Goal: Navigation & Orientation: Find specific page/section

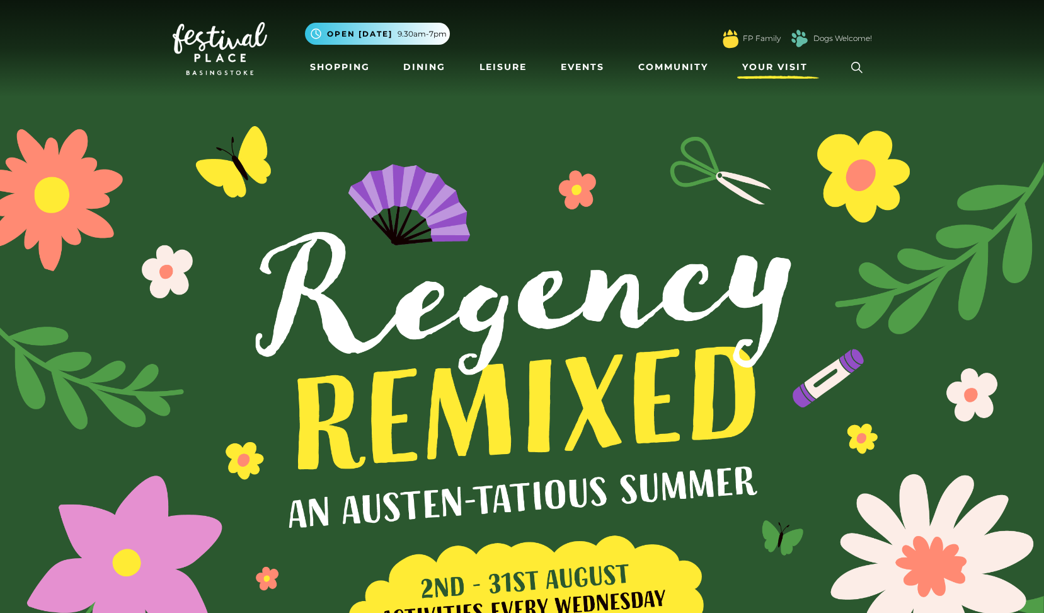
click at [766, 74] on link "Your Visit" at bounding box center [778, 66] width 82 height 23
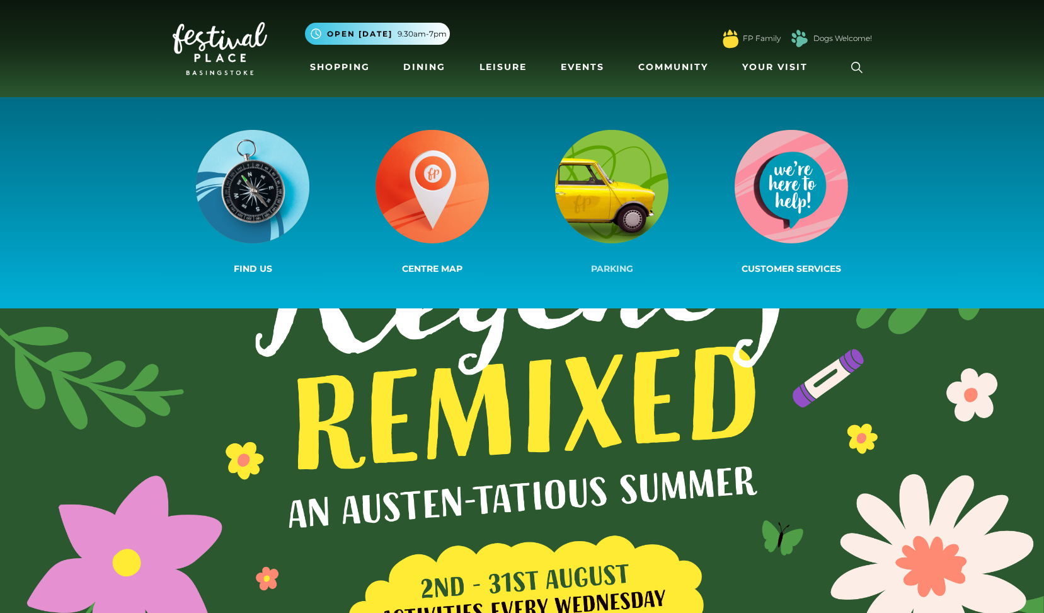
click at [660, 202] on img at bounding box center [611, 186] width 113 height 113
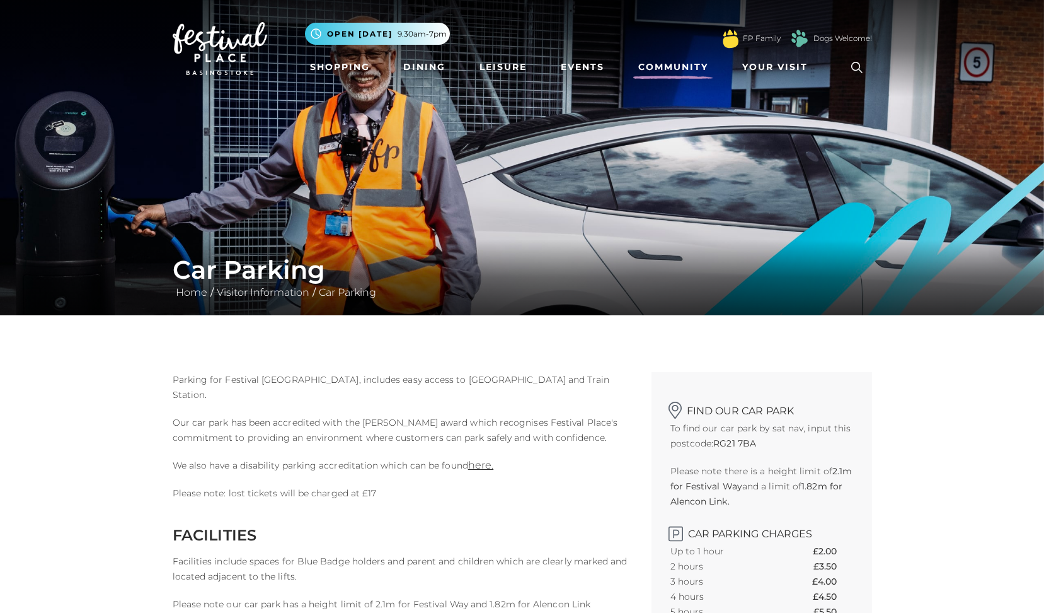
click at [674, 72] on link "Community" at bounding box center [673, 66] width 80 height 23
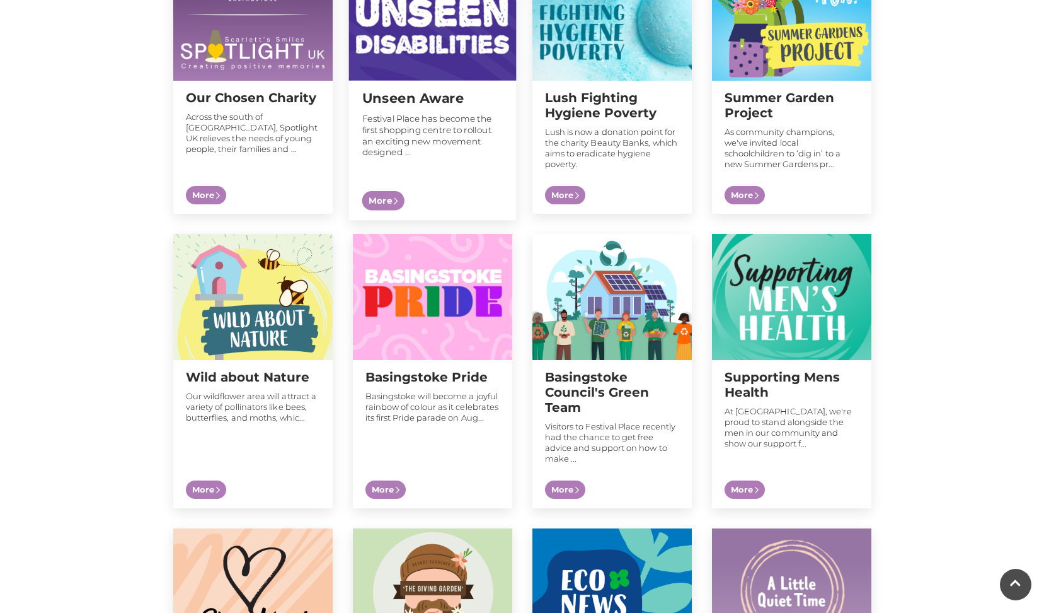
scroll to position [622, 0]
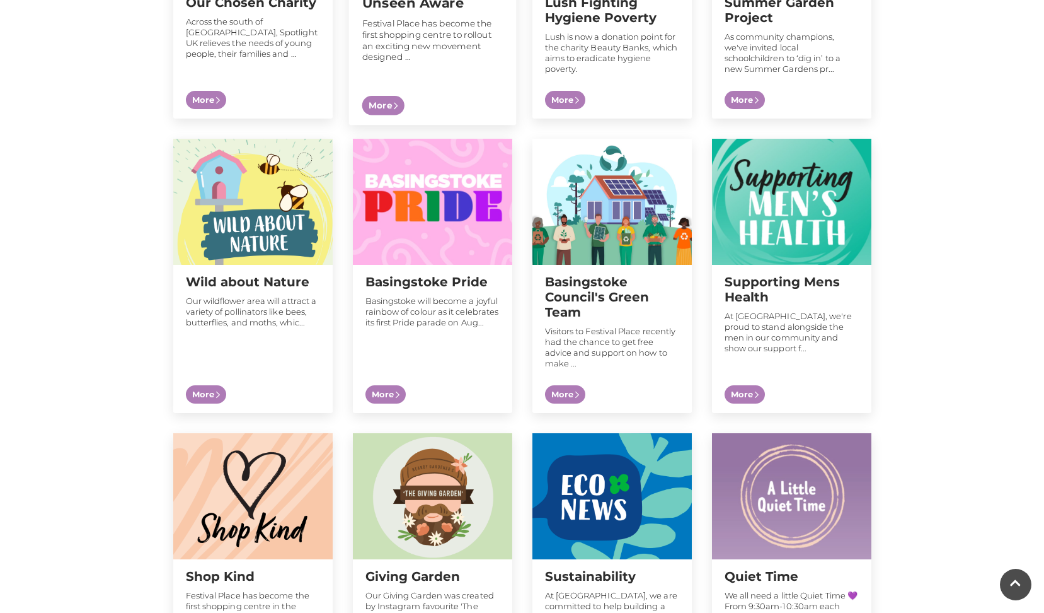
click at [397, 64] on div "Unseen Aware Festival Place has become the first shopping centre to rollout an …" at bounding box center [432, 48] width 168 height 124
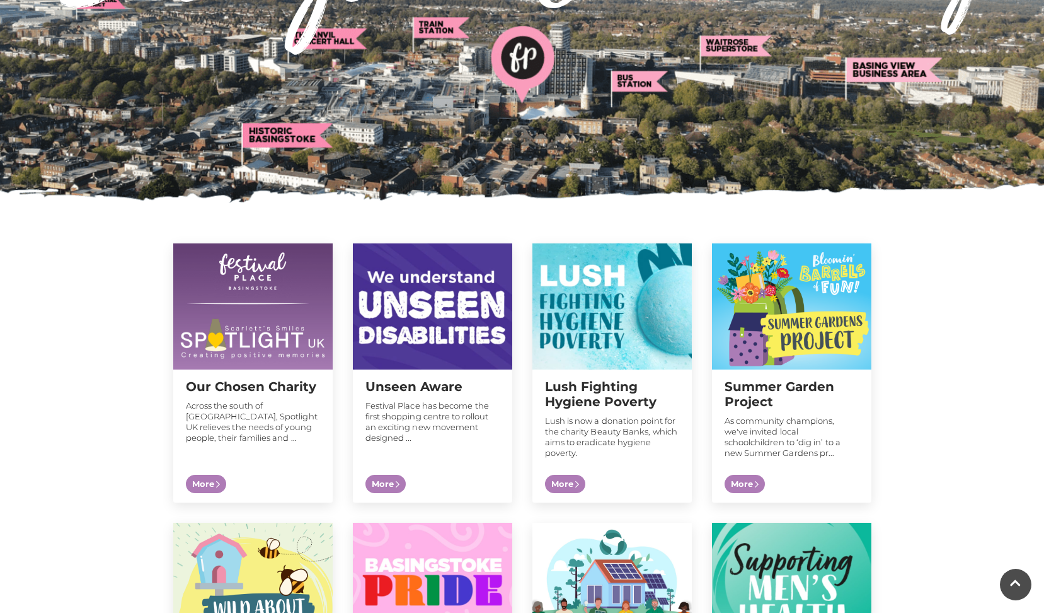
scroll to position [0, 0]
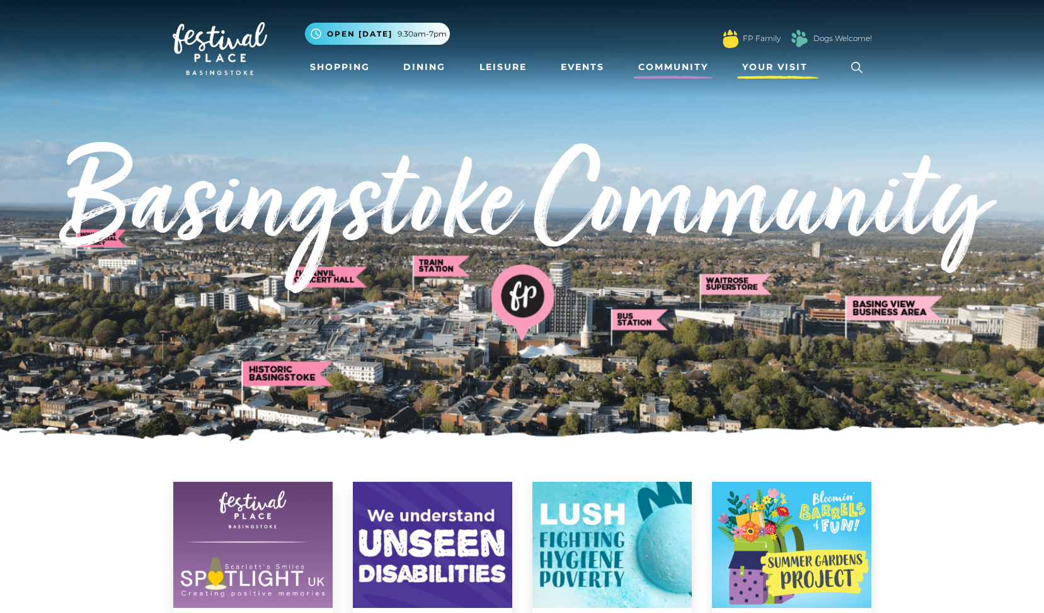
click at [754, 69] on span "Your Visit" at bounding box center [775, 66] width 66 height 13
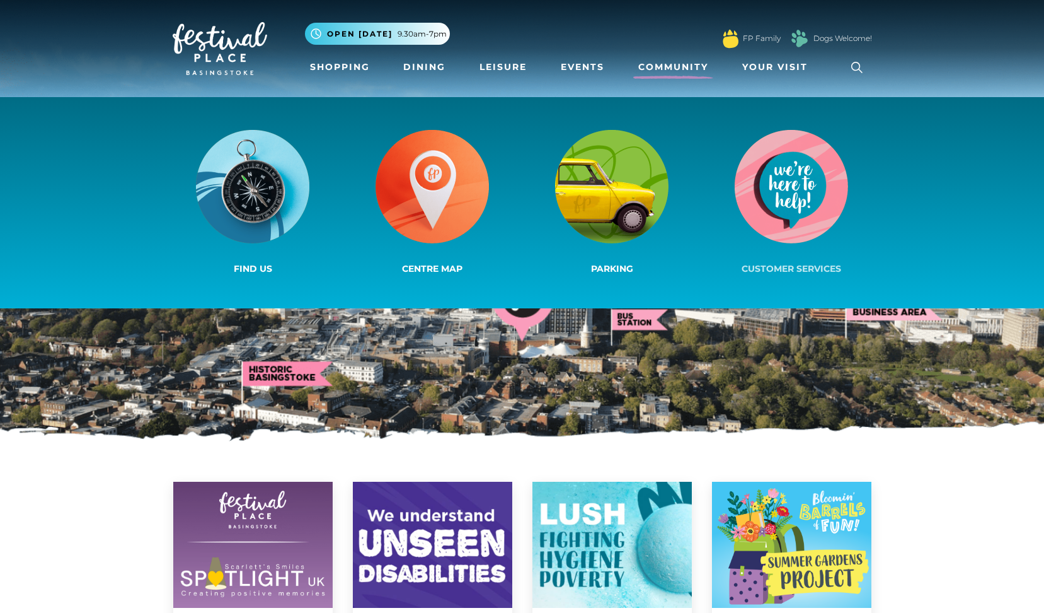
click at [780, 205] on img at bounding box center [791, 186] width 113 height 113
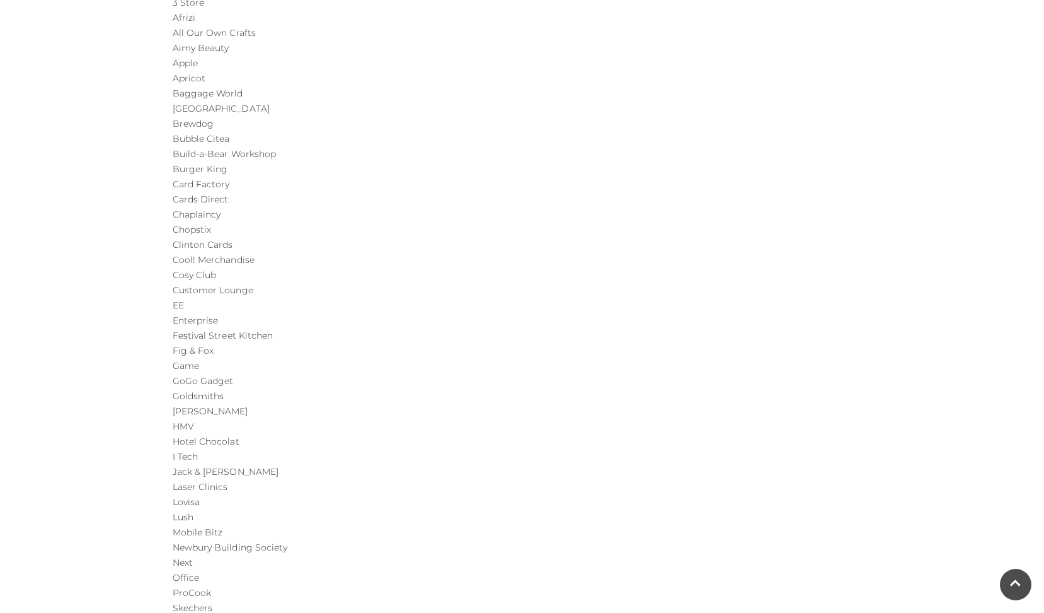
scroll to position [810, 0]
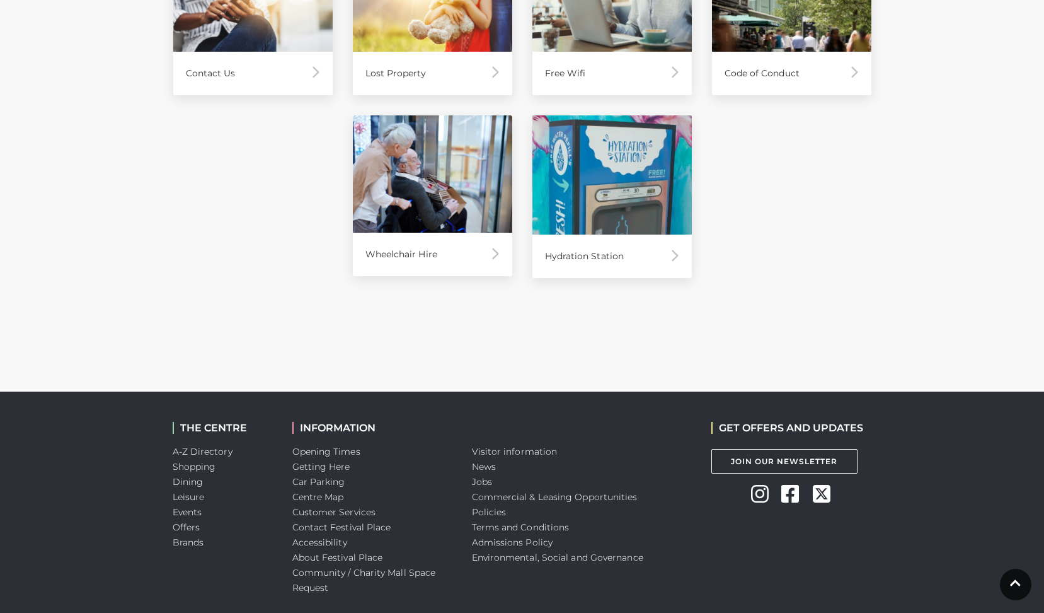
scroll to position [967, 0]
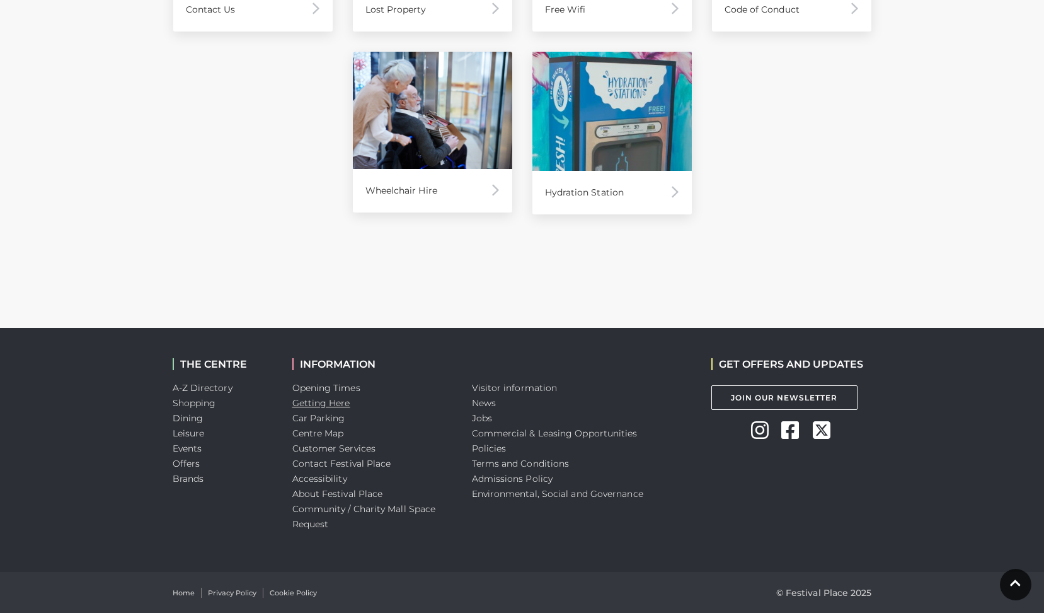
click at [328, 407] on link "Getting Here" at bounding box center [321, 402] width 58 height 11
